Goal: Navigation & Orientation: Find specific page/section

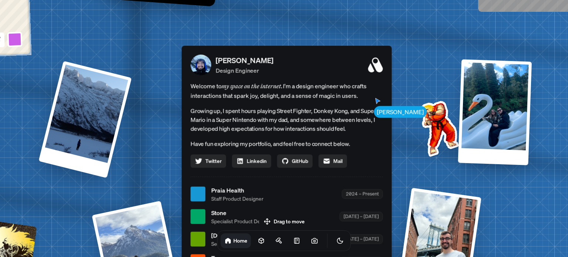
drag, startPoint x: 371, startPoint y: 16, endPoint x: 359, endPoint y: 72, distance: 57.8
click at [359, 81] on span "Welcome to my space on the internet. I'm a design engineer who crafts interacti…" at bounding box center [286, 90] width 192 height 19
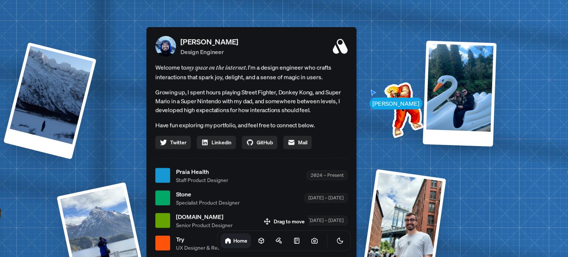
drag, startPoint x: 355, startPoint y: 69, endPoint x: 331, endPoint y: 57, distance: 27.1
click at [331, 57] on div "[PERSON_NAME] Design Engineer Welcome to my space on the internet. I'm a design…" at bounding box center [251, 155] width 210 height 256
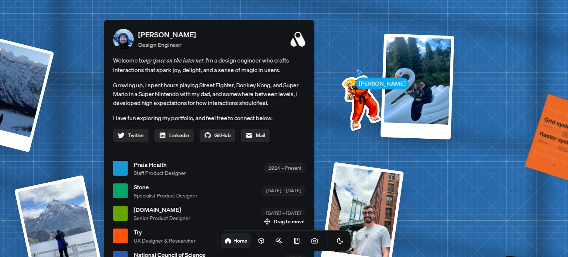
drag, startPoint x: 316, startPoint y: 58, endPoint x: 293, endPoint y: 55, distance: 23.4
click at [293, 55] on span "Welcome to my space on the internet. I'm a design engineer who crafts interacti…" at bounding box center [209, 64] width 192 height 19
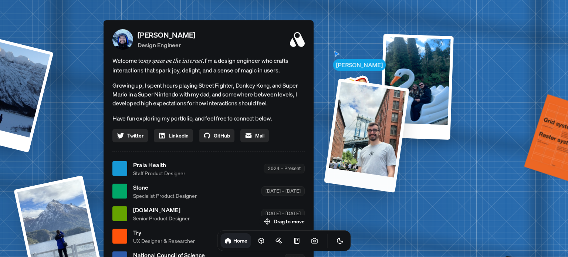
drag, startPoint x: 404, startPoint y: 181, endPoint x: 374, endPoint y: 99, distance: 87.5
click at [374, 104] on div at bounding box center [366, 135] width 85 height 114
click at [374, 95] on div at bounding box center [366, 135] width 85 height 114
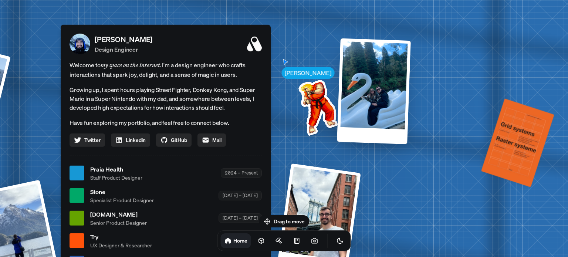
drag, startPoint x: 355, startPoint y: 87, endPoint x: 329, endPoint y: 98, distance: 28.3
click at [329, 98] on img at bounding box center [316, 105] width 75 height 75
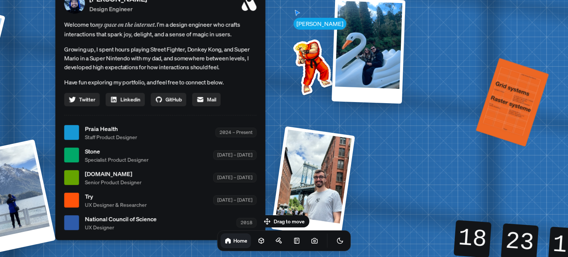
drag, startPoint x: 379, startPoint y: 140, endPoint x: 389, endPoint y: 68, distance: 72.3
click at [389, 68] on div "[PERSON_NAME] [PERSON_NAME] Design Engineer Welcome to my space on the internet…" at bounding box center [162, 133] width 1106 height 968
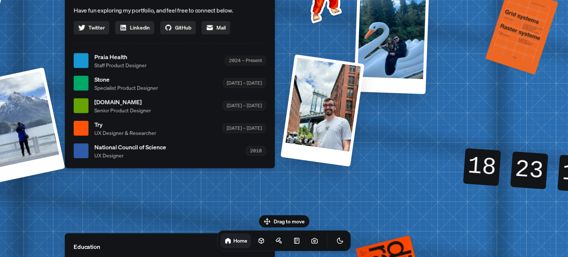
drag, startPoint x: 374, startPoint y: 17, endPoint x: 388, endPoint y: 98, distance: 82.4
click at [388, 94] on div at bounding box center [391, 40] width 75 height 107
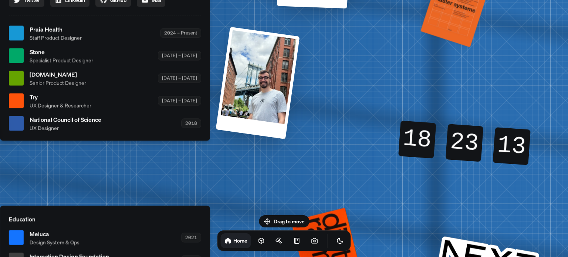
drag, startPoint x: 494, startPoint y: 136, endPoint x: 405, endPoint y: 96, distance: 97.8
click at [405, 101] on div "18 18 18 18 23 23 23 23 12 13 13 12" at bounding box center [464, 143] width 159 height 85
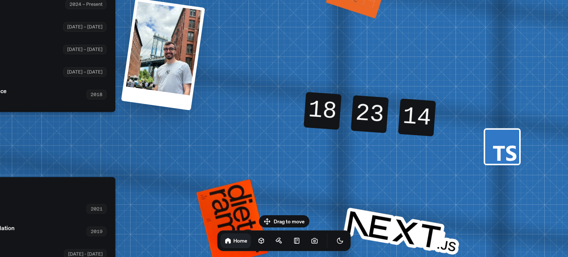
drag, startPoint x: 480, startPoint y: 136, endPoint x: 410, endPoint y: 119, distance: 72.1
click at [410, 119] on div "13 14 14 13" at bounding box center [417, 117] width 38 height 38
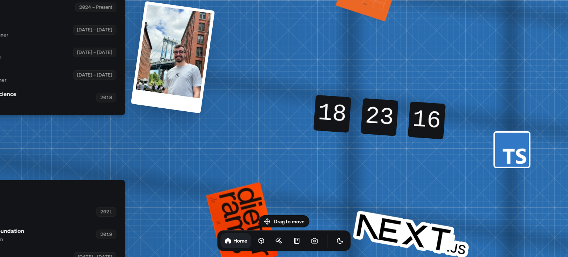
drag, startPoint x: 252, startPoint y: 130, endPoint x: 387, endPoint y: 181, distance: 144.8
click at [392, 181] on div "[PERSON_NAME] [PERSON_NAME] Design Engineer Welcome to my space on the internet…" at bounding box center [22, 7] width 1106 height 968
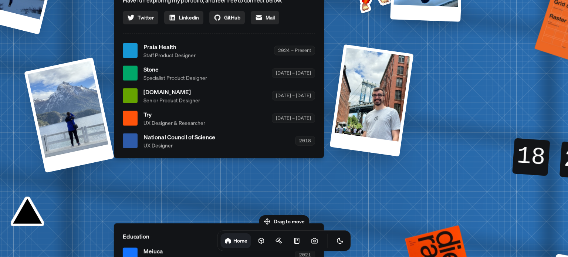
drag, startPoint x: 325, startPoint y: 182, endPoint x: 499, endPoint y: 130, distance: 181.2
click at [499, 130] on div "[PERSON_NAME] [PERSON_NAME] Design Engineer Welcome to my space on the internet…" at bounding box center [220, 51] width 1106 height 968
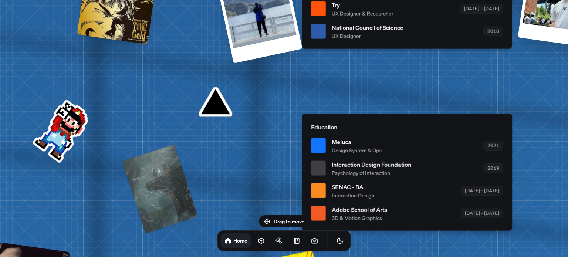
drag, startPoint x: 352, startPoint y: 180, endPoint x: 316, endPoint y: 120, distance: 69.6
click at [433, 116] on div "Education Meiuca Design System & Ops 2021 Interaction Design Foundation Psychol…" at bounding box center [407, 171] width 210 height 117
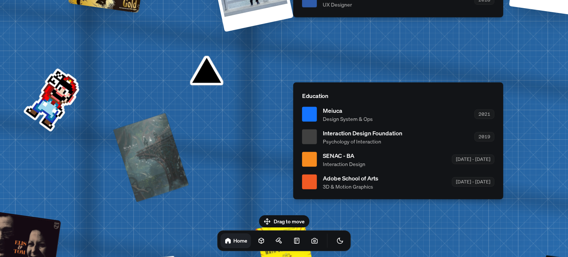
drag, startPoint x: 213, startPoint y: 106, endPoint x: 204, endPoint y: 75, distance: 32.6
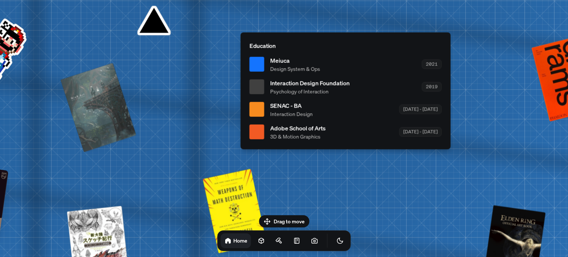
drag, startPoint x: 368, startPoint y: 130, endPoint x: 312, endPoint y: 78, distance: 76.6
click at [315, 81] on span "Interaction Design Foundation" at bounding box center [309, 82] width 79 height 9
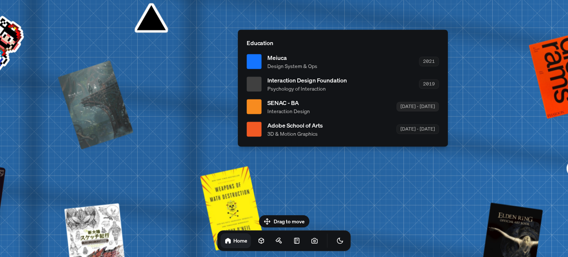
click at [418, 108] on div "[DATE] - [DATE]" at bounding box center [417, 106] width 42 height 9
click at [430, 128] on div "[DATE] - [DATE]" at bounding box center [417, 129] width 42 height 9
drag, startPoint x: 351, startPoint y: 184, endPoint x: 318, endPoint y: 161, distance: 40.6
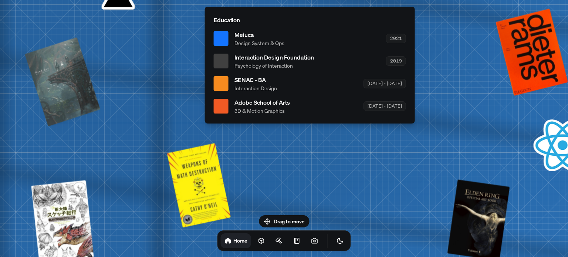
drag, startPoint x: 293, startPoint y: 216, endPoint x: 257, endPoint y: 167, distance: 61.1
click at [257, 0] on body "[PERSON_NAME] [PERSON_NAME] Design Engineer Welcome to my space on the internet…" at bounding box center [284, 0] width 568 height 0
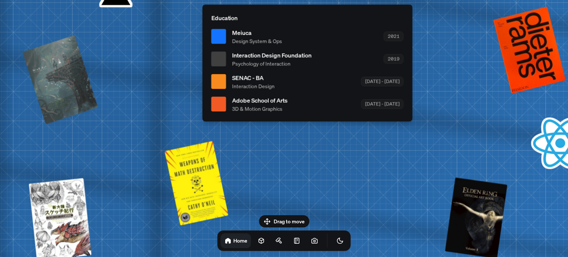
drag, startPoint x: 257, startPoint y: 165, endPoint x: 214, endPoint y: 122, distance: 60.9
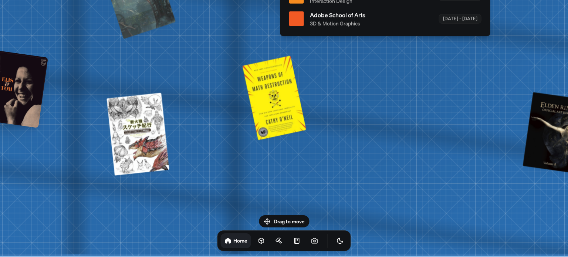
drag, startPoint x: 195, startPoint y: 85, endPoint x: 387, endPoint y: 83, distance: 192.5
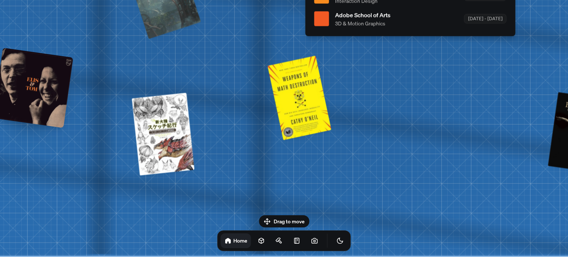
drag, startPoint x: 404, startPoint y: 106, endPoint x: 449, endPoint y: 82, distance: 51.3
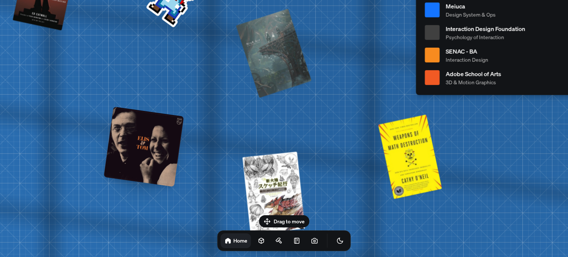
drag, startPoint x: 496, startPoint y: 165, endPoint x: 504, endPoint y: 160, distance: 10.5
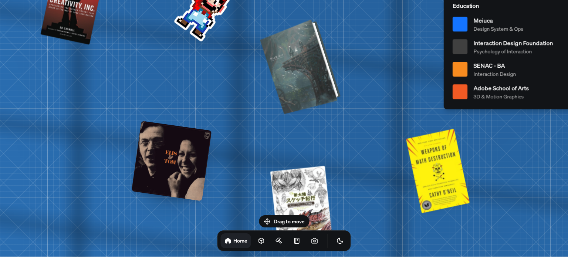
drag, startPoint x: 266, startPoint y: 81, endPoint x: 361, endPoint y: 110, distance: 98.5
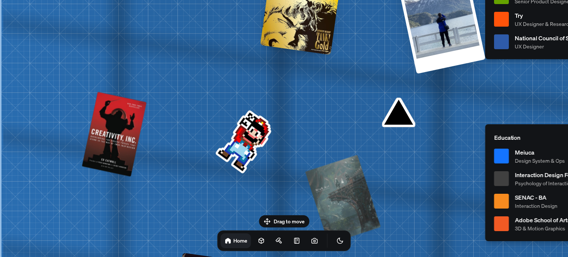
drag, startPoint x: 224, startPoint y: 122, endPoint x: 316, endPoint y: 192, distance: 116.0
click at [303, 0] on body "[PERSON_NAME] [PERSON_NAME] Design Engineer Welcome to my space on the internet…" at bounding box center [284, 0] width 568 height 0
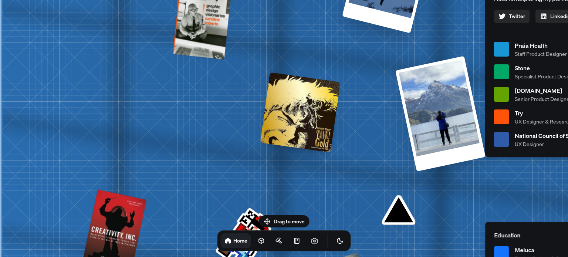
drag, startPoint x: 315, startPoint y: 124, endPoint x: 348, endPoint y: 235, distance: 115.6
click at [348, 0] on body "[PERSON_NAME] [PERSON_NAME] Design Engineer Welcome to my space on the internet…" at bounding box center [284, 0] width 568 height 0
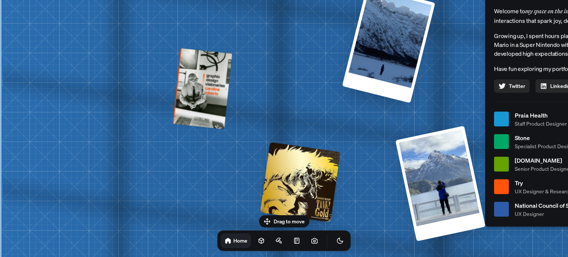
drag, startPoint x: 334, startPoint y: 153, endPoint x: 342, endPoint y: 211, distance: 58.5
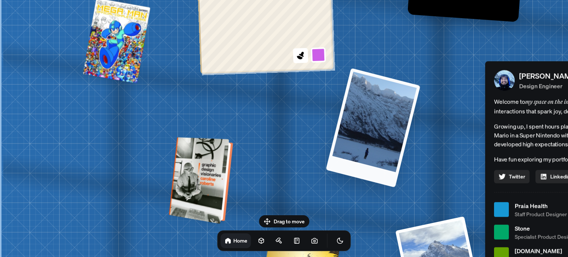
drag, startPoint x: 341, startPoint y: 166, endPoint x: 219, endPoint y: 168, distance: 122.7
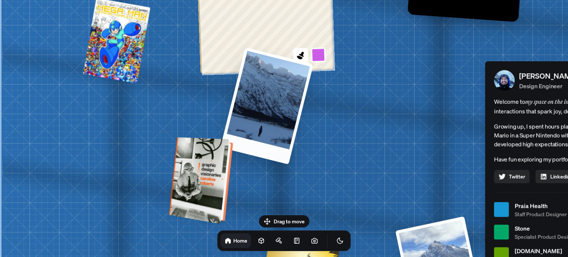
drag, startPoint x: 349, startPoint y: 143, endPoint x: 228, endPoint y: 145, distance: 121.6
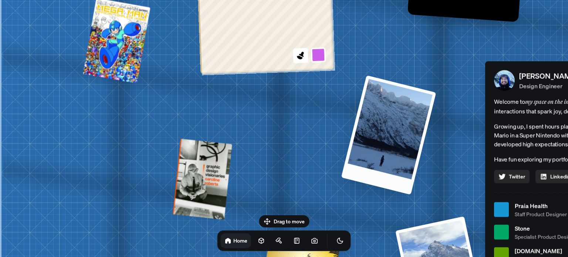
click at [404, 144] on div at bounding box center [388, 134] width 95 height 119
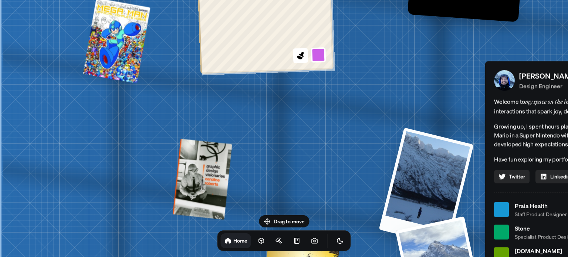
drag, startPoint x: 361, startPoint y: 165, endPoint x: 440, endPoint y: 199, distance: 86.8
click at [440, 199] on div at bounding box center [425, 186] width 95 height 119
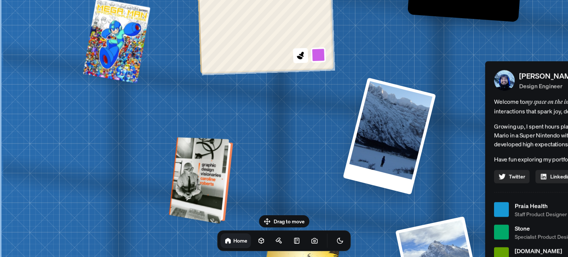
click at [215, 171] on div at bounding box center [202, 180] width 58 height 83
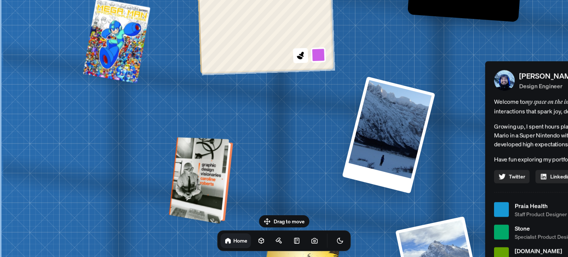
click at [203, 194] on div at bounding box center [202, 180] width 58 height 83
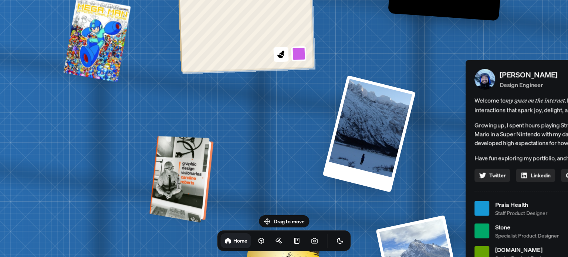
drag, startPoint x: 203, startPoint y: 194, endPoint x: 171, endPoint y: 190, distance: 32.0
click at [171, 190] on div at bounding box center [182, 178] width 58 height 83
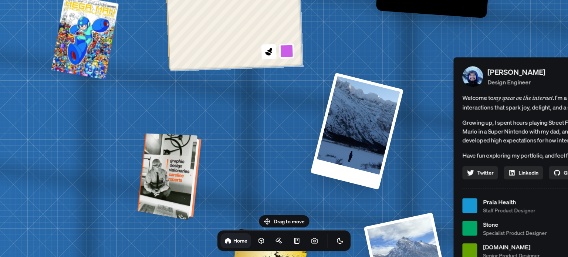
click at [171, 188] on div at bounding box center [170, 176] width 58 height 83
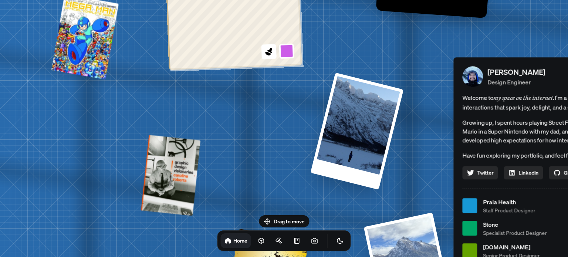
drag, startPoint x: 244, startPoint y: 147, endPoint x: 259, endPoint y: 136, distance: 18.0
click at [259, 136] on div "[PERSON_NAME] [PERSON_NAME] Design Engineer Welcome to my space on the internet…" at bounding box center [560, 206] width 1106 height 968
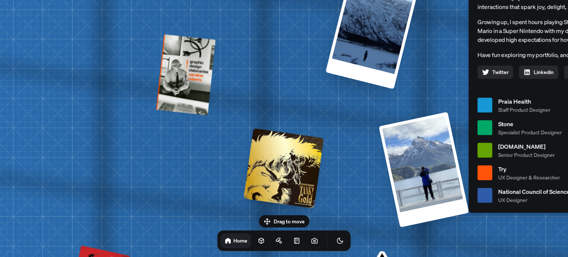
drag, startPoint x: 313, startPoint y: 200, endPoint x: 296, endPoint y: 134, distance: 67.9
click at [296, 134] on div at bounding box center [284, 168] width 80 height 80
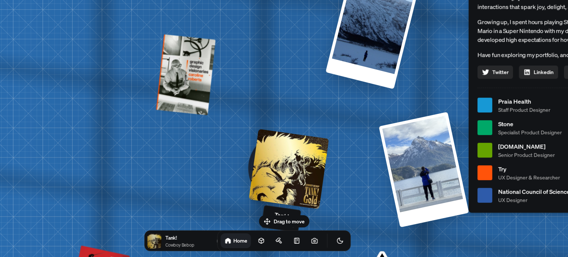
click at [288, 166] on div at bounding box center [289, 169] width 80 height 80
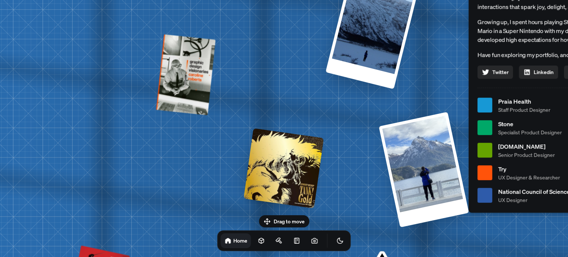
click at [288, 165] on div at bounding box center [284, 168] width 80 height 80
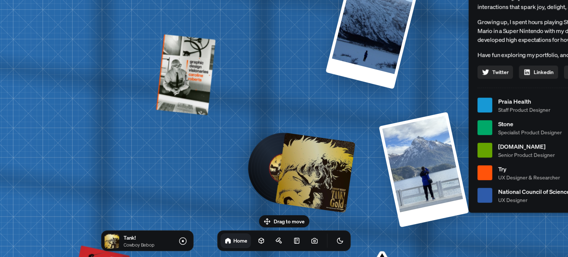
click at [319, 177] on div at bounding box center [315, 172] width 80 height 80
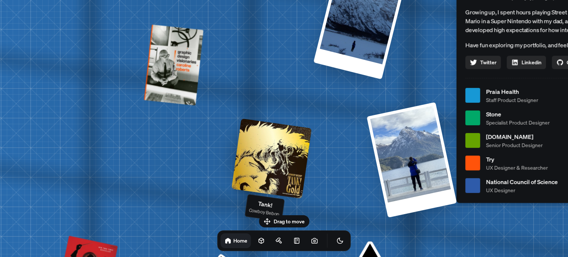
drag
click at [312, 149] on div "[PERSON_NAME] [PERSON_NAME] Design Engineer Welcome to my space on the internet…" at bounding box center [563, 95] width 1106 height 968
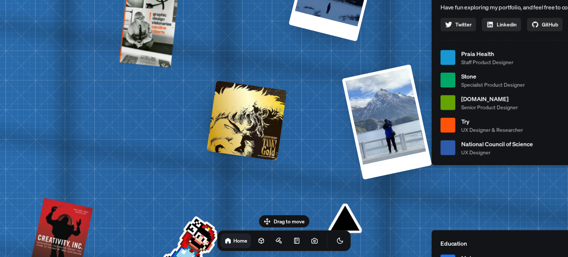
click at [288, 105] on div "[PERSON_NAME] [PERSON_NAME] Design Engineer Welcome to my space on the internet…" at bounding box center [538, 58] width 1106 height 968
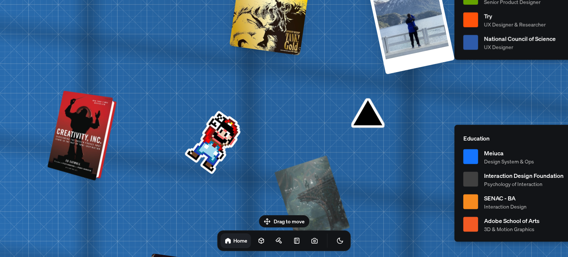
click at [94, 119] on div at bounding box center [83, 136] width 64 height 87
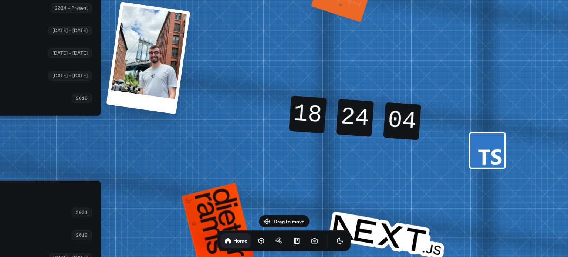
click at [493, 167] on rect at bounding box center [487, 150] width 34 height 34
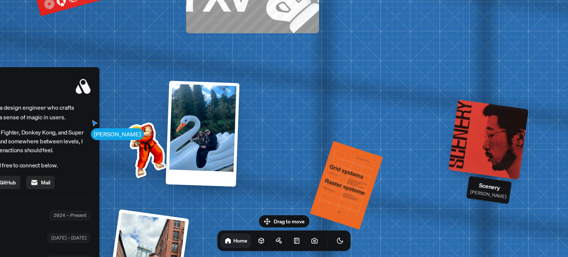
click at [497, 146] on div at bounding box center [488, 139] width 80 height 80
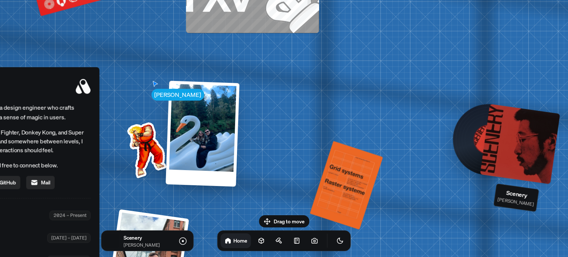
click at [494, 128] on div at bounding box center [520, 144] width 80 height 80
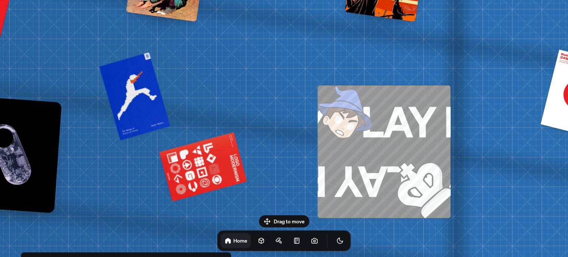
drag, startPoint x: 184, startPoint y: 139, endPoint x: 214, endPoint y: 48, distance: 95.5
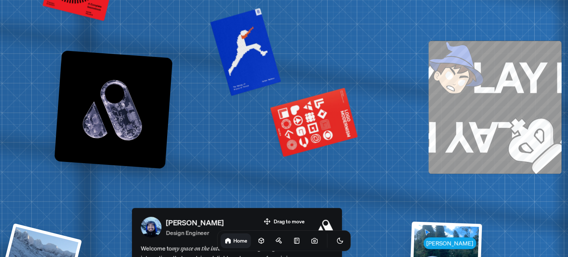
drag, startPoint x: 133, startPoint y: 154, endPoint x: 245, endPoint y: 110, distance: 120.0
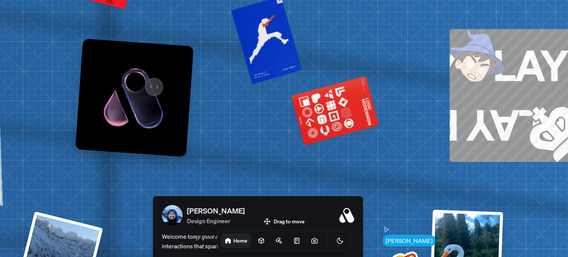
drag, startPoint x: 136, startPoint y: 91, endPoint x: 151, endPoint y: 81, distance: 18.0
click at [151, 81] on img at bounding box center [134, 97] width 118 height 118
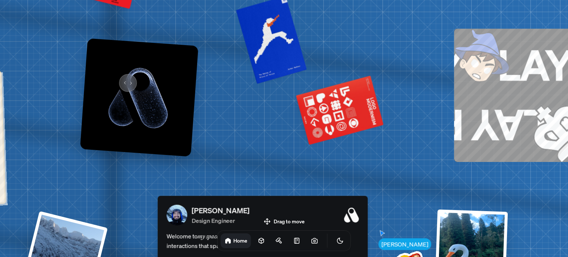
drag, startPoint x: 119, startPoint y: 78, endPoint x: 130, endPoint y: 84, distance: 12.7
click at [130, 84] on img at bounding box center [139, 97] width 118 height 118
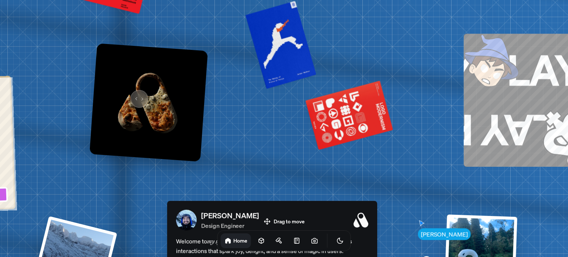
drag, startPoint x: 135, startPoint y: 95, endPoint x: 144, endPoint y: 96, distance: 9.2
click at [144, 96] on img at bounding box center [148, 102] width 118 height 118
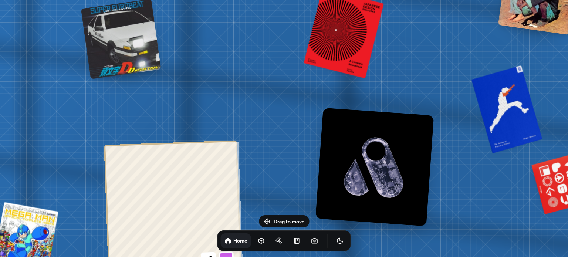
drag, startPoint x: 95, startPoint y: 124, endPoint x: 294, endPoint y: 171, distance: 205.0
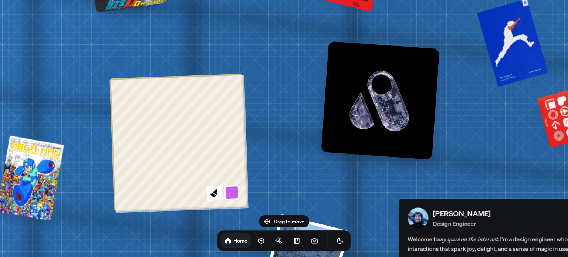
drag, startPoint x: 265, startPoint y: 118, endPoint x: 245, endPoint y: 98, distance: 27.7
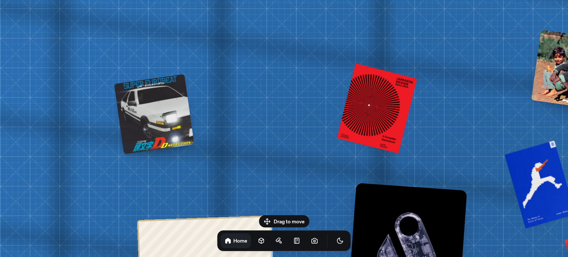
drag, startPoint x: 266, startPoint y: 76, endPoint x: 287, endPoint y: 170, distance: 95.6
click at [279, 0] on body "[PERSON_NAME] [PERSON_NAME] Design Engineer Welcome to my space on the internet…" at bounding box center [284, 0] width 568 height 0
